Goal: Task Accomplishment & Management: Manage account settings

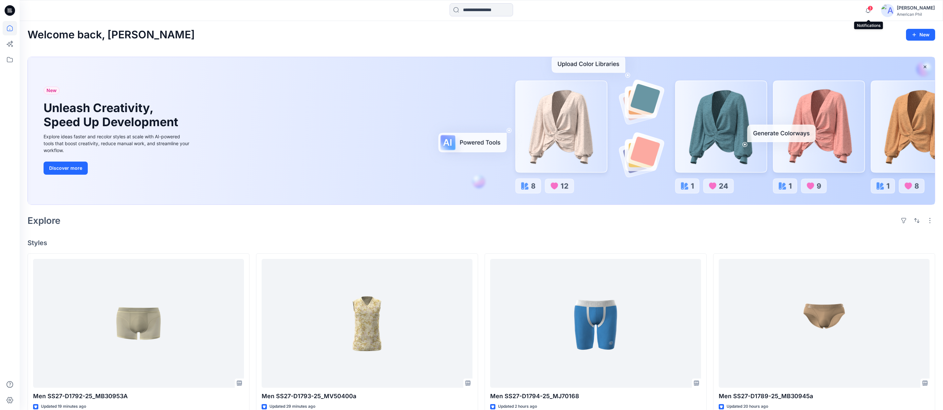
click at [870, 8] on span "3" at bounding box center [870, 8] width 5 height 5
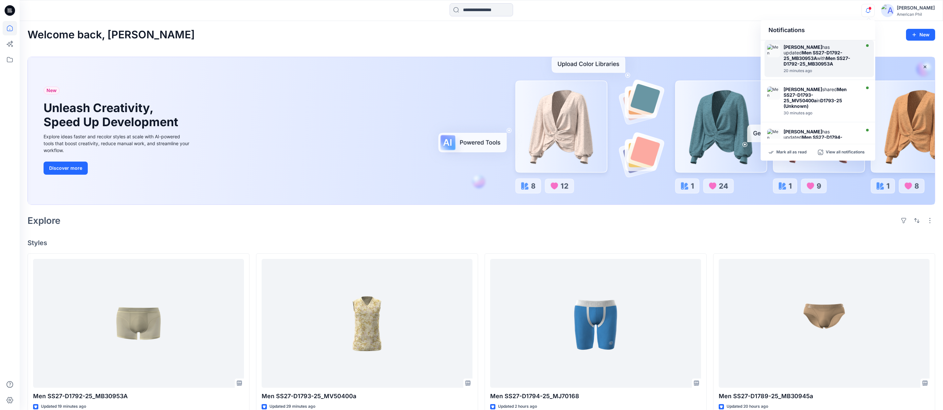
click at [821, 50] on div "[PERSON_NAME] has updated Men SS27-D1792-25_MB30953A with Men SS27-D1792-25_MB3…" at bounding box center [821, 55] width 75 height 22
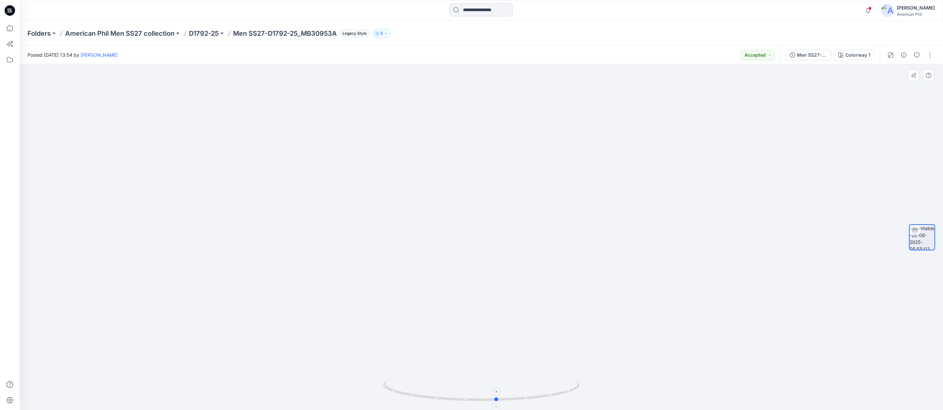
drag, startPoint x: 481, startPoint y: 399, endPoint x: 497, endPoint y: 399, distance: 15.7
click at [497, 399] on circle at bounding box center [497, 399] width 4 height 4
drag, startPoint x: 511, startPoint y: 399, endPoint x: 489, endPoint y: 386, distance: 24.9
click at [489, 386] on icon at bounding box center [482, 390] width 198 height 25
click at [869, 10] on icon "button" at bounding box center [868, 10] width 12 height 13
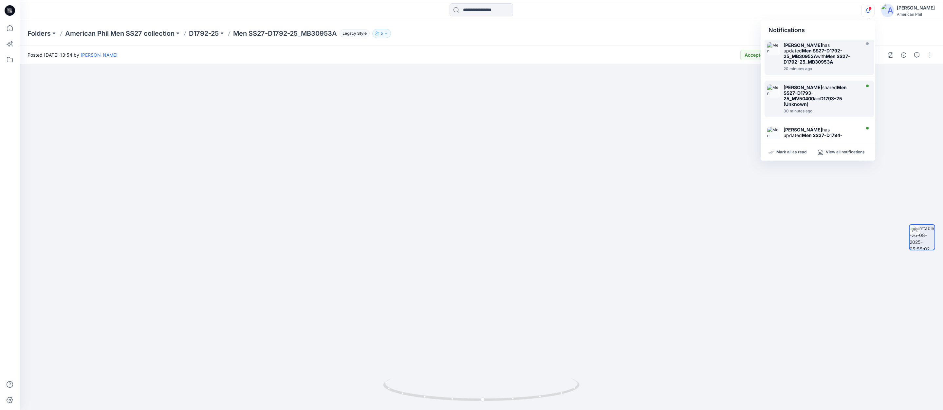
click at [796, 90] on strong "Men SS27-D1793-25_MV50400a" at bounding box center [815, 93] width 63 height 17
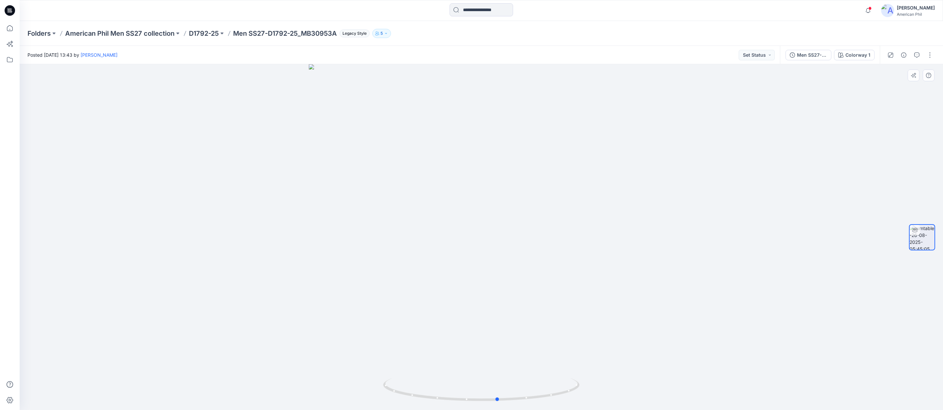
drag, startPoint x: 504, startPoint y: 400, endPoint x: 712, endPoint y: 381, distance: 208.2
click at [717, 377] on div at bounding box center [482, 237] width 924 height 346
click at [870, 8] on span at bounding box center [870, 9] width 3 height 4
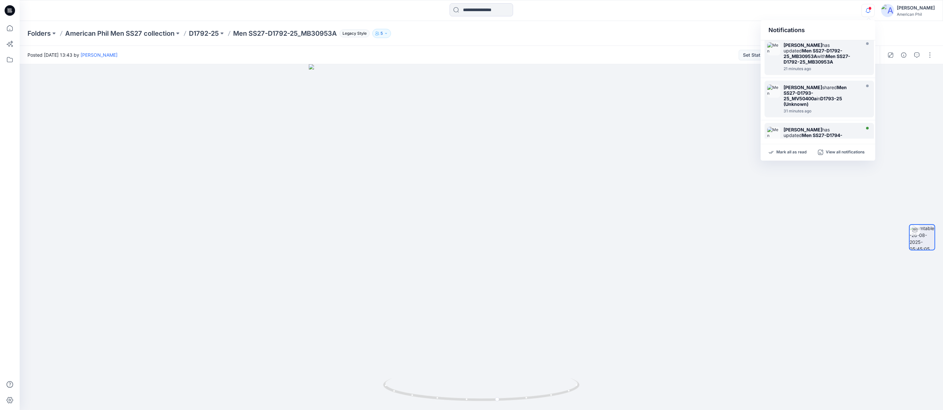
click at [801, 132] on strong "Men SS27-D1794-25_MJ70168" at bounding box center [813, 137] width 59 height 11
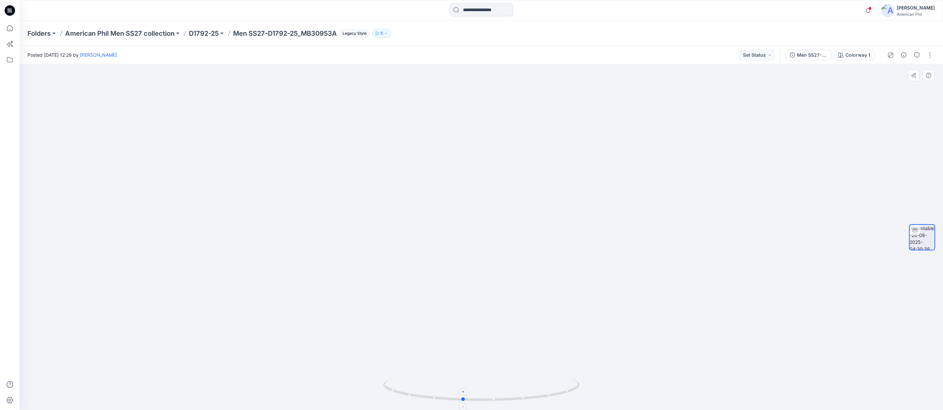
drag, startPoint x: 508, startPoint y: 399, endPoint x: 489, endPoint y: 399, distance: 18.3
click at [489, 399] on icon at bounding box center [482, 390] width 198 height 25
click at [769, 55] on button "Set Status" at bounding box center [757, 55] width 36 height 10
click at [731, 86] on p "Accepted" at bounding box center [739, 85] width 21 height 9
click at [872, 10] on span at bounding box center [870, 9] width 3 height 4
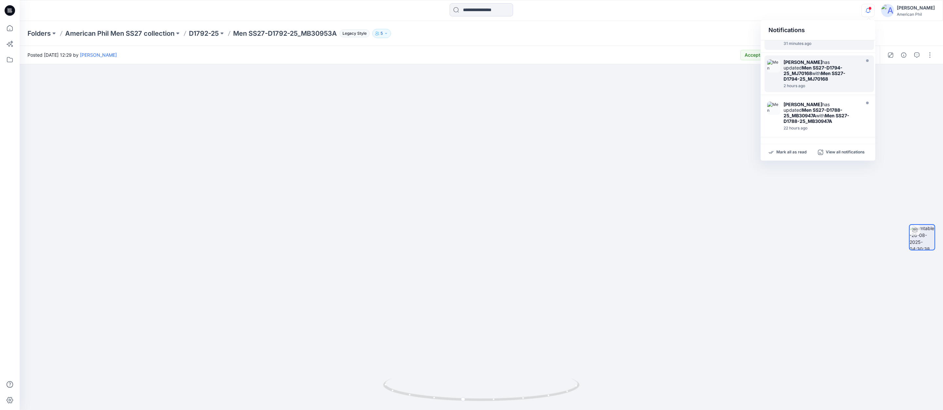
scroll to position [72, 0]
click at [787, 99] on strong "[PERSON_NAME]" at bounding box center [803, 102] width 39 height 6
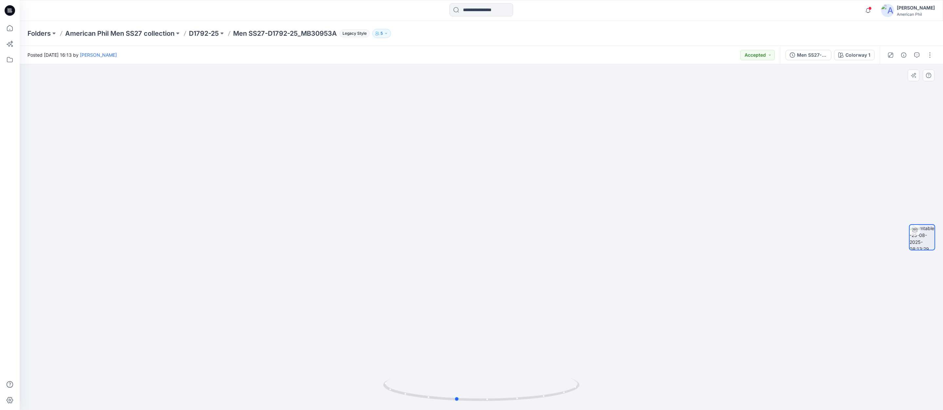
drag, startPoint x: 532, startPoint y: 400, endPoint x: 704, endPoint y: 354, distance: 177.3
click at [704, 354] on div at bounding box center [482, 237] width 924 height 346
click at [872, 9] on span at bounding box center [870, 9] width 3 height 4
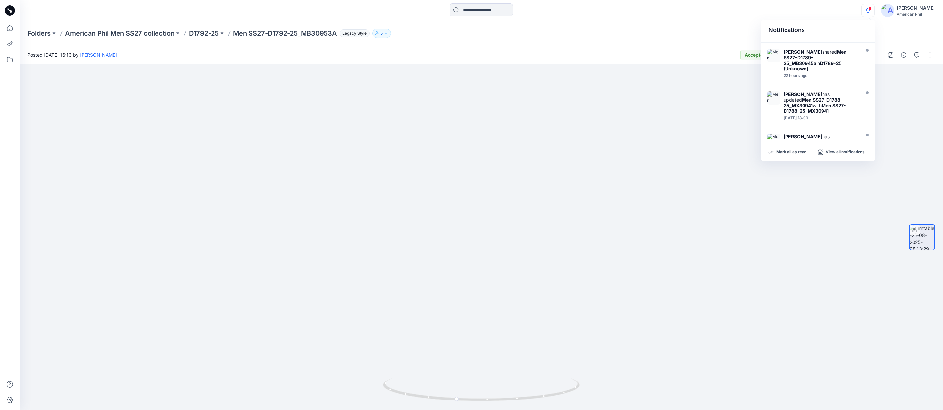
scroll to position [224, 0]
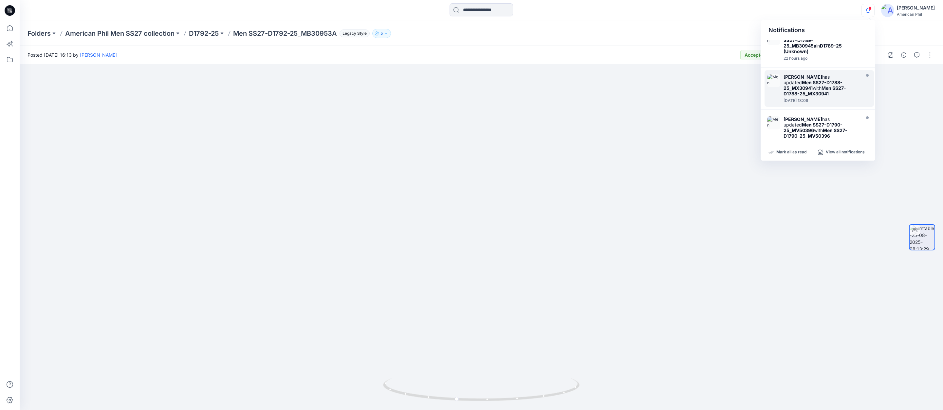
click at [790, 74] on div "[PERSON_NAME] has updated Men SS27-D1788-25_MX30941 with Men SS27-D1788-25_MX30…" at bounding box center [821, 85] width 75 height 22
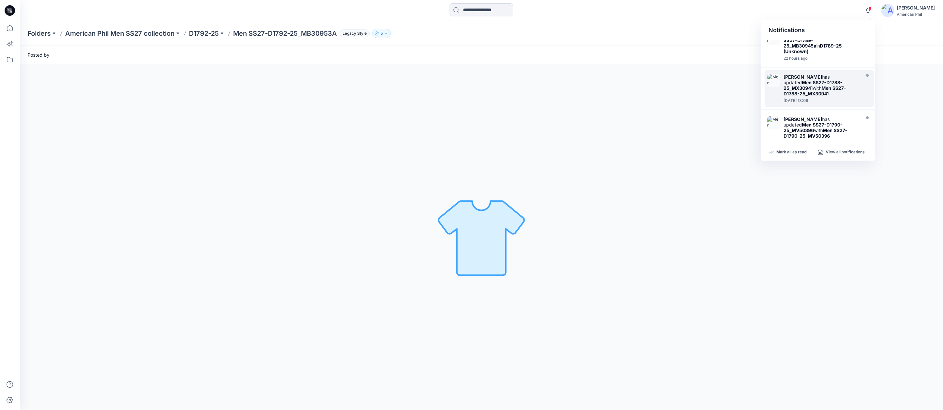
scroll to position [223, 0]
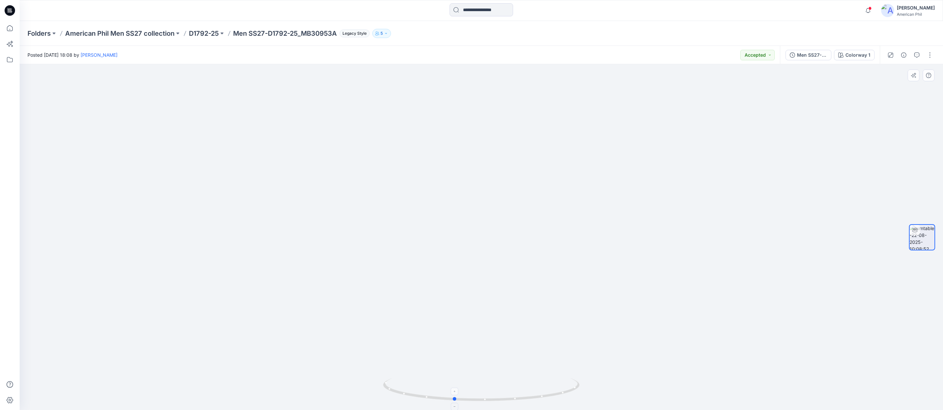
drag, startPoint x: 505, startPoint y: 397, endPoint x: 479, endPoint y: 397, distance: 26.5
click at [479, 397] on icon at bounding box center [482, 390] width 198 height 25
drag, startPoint x: 485, startPoint y: 397, endPoint x: 496, endPoint y: 386, distance: 16.0
click at [496, 386] on icon at bounding box center [482, 390] width 198 height 25
drag, startPoint x: 488, startPoint y: 391, endPoint x: 475, endPoint y: 390, distance: 13.2
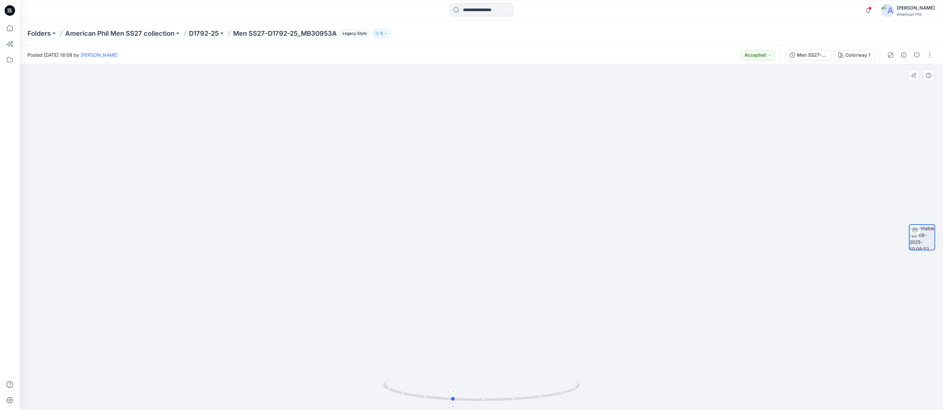
click at [475, 390] on icon at bounding box center [482, 390] width 198 height 25
